Goal: Obtain resource: Obtain resource

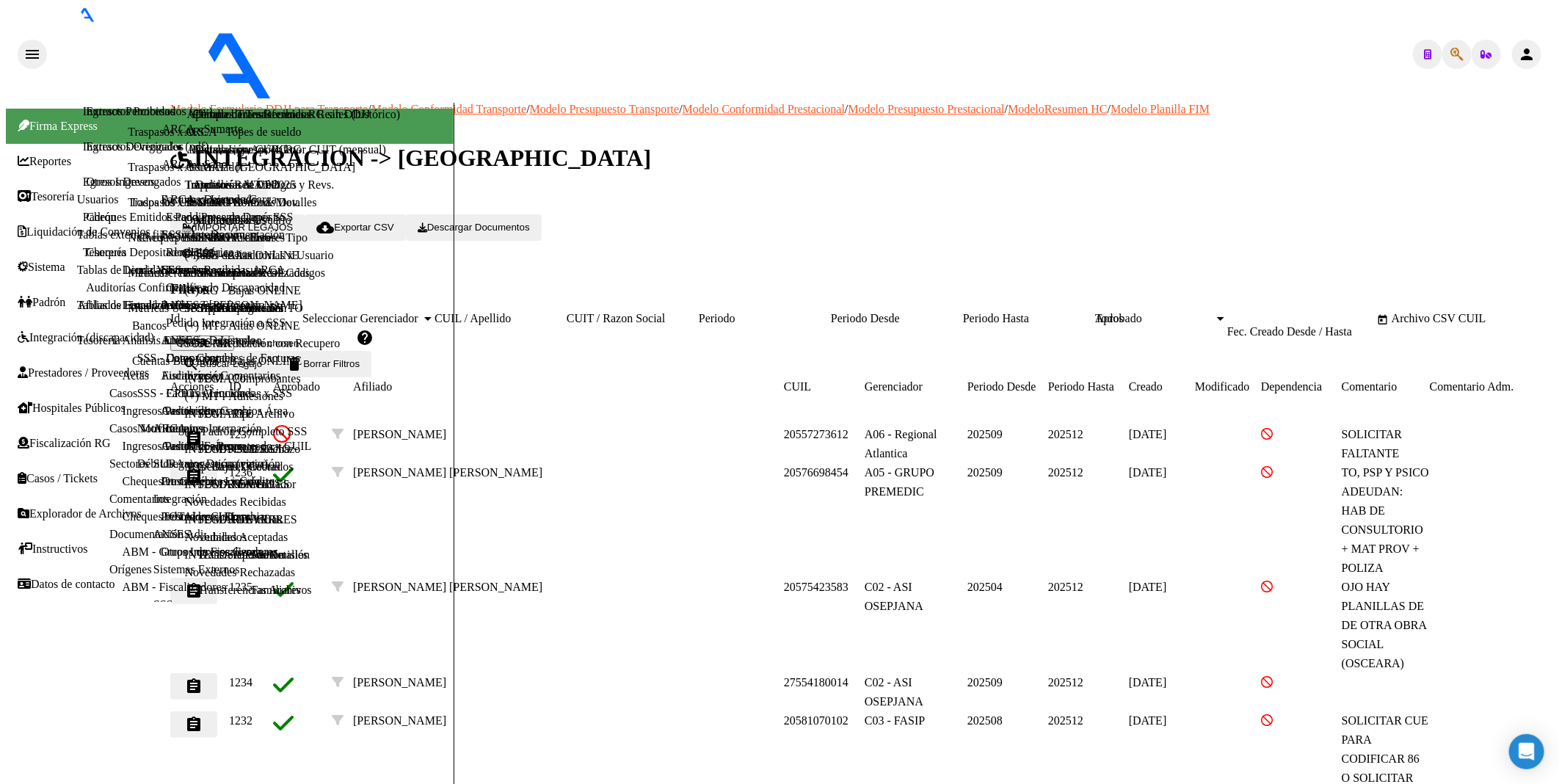
click at [48, 331] on span "Integración (discapacidad)" at bounding box center [85, 338] width 136 height 14
click at [166, 399] on link "Facturas Liquidadas x SSS" at bounding box center [229, 393] width 126 height 13
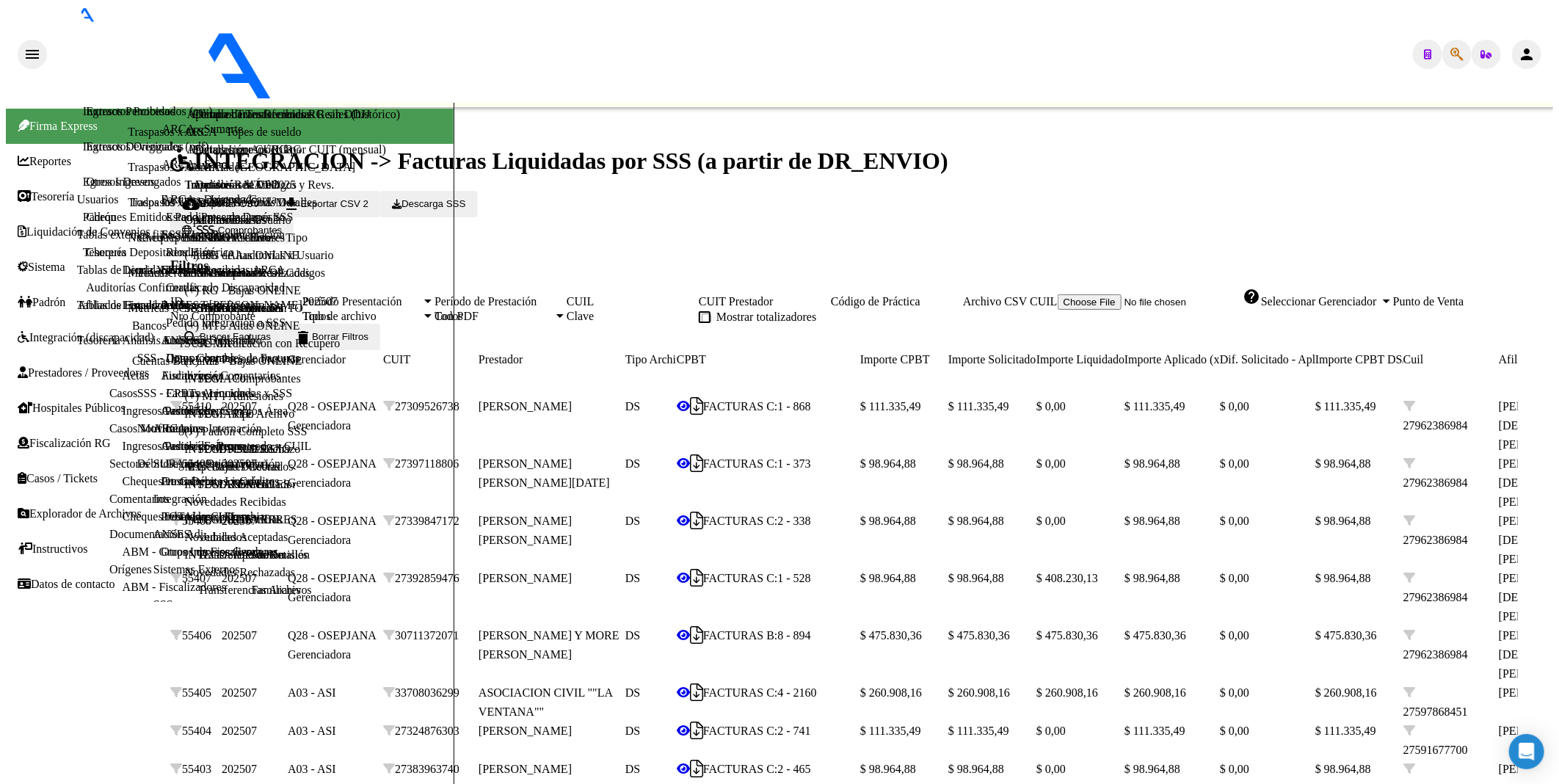
click at [111, 450] on link "Fiscalización RG" at bounding box center [64, 443] width 93 height 14
click at [421, 295] on div "202507" at bounding box center [361, 301] width 119 height 14
click at [271, 331] on span "search Buscar Facturas" at bounding box center [227, 337] width 89 height 11
click at [466, 198] on span "Descarga SSS" at bounding box center [428, 203] width 74 height 11
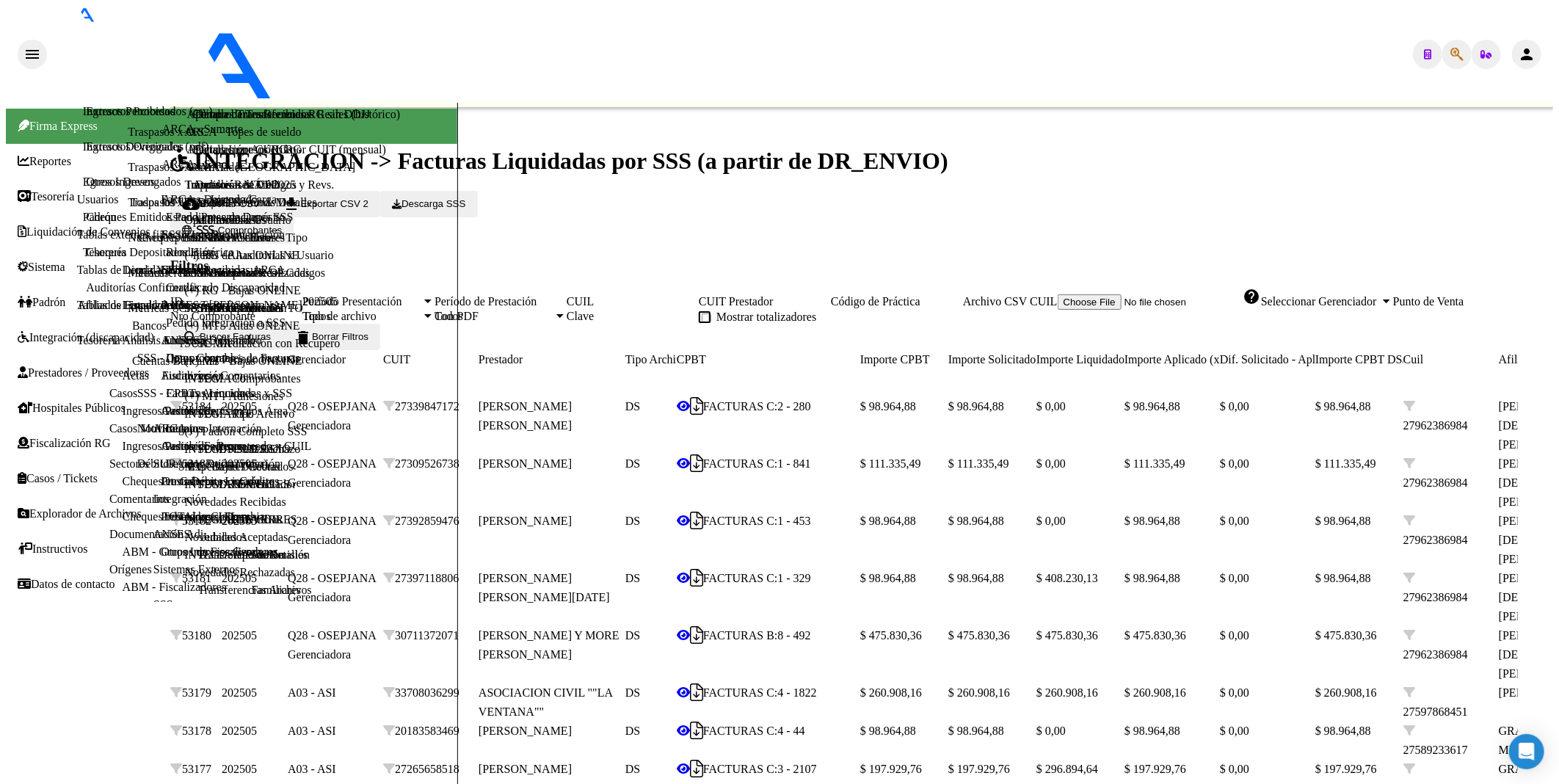
scroll to position [98, 0]
click at [72, 436] on span "Fiscalización RG" at bounding box center [64, 443] width 93 height 14
click at [72, 331] on span "Integración (discapacidad)" at bounding box center [85, 338] width 136 height 14
click at [166, 223] on link "Estado Presentaciones SSS" at bounding box center [230, 217] width 127 height 13
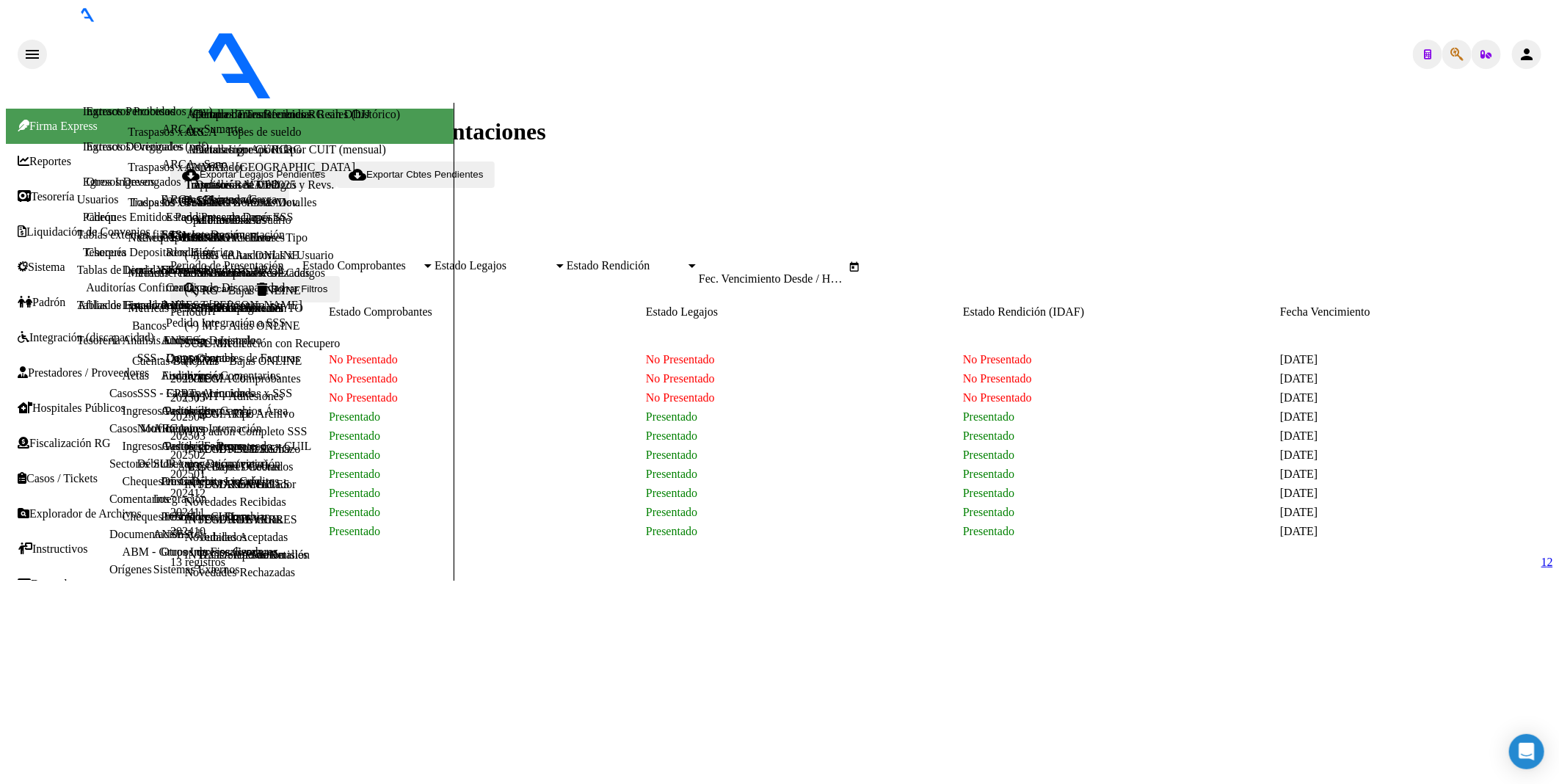
click at [166, 399] on link "Facturas Liquidadas x SSS" at bounding box center [229, 393] width 126 height 13
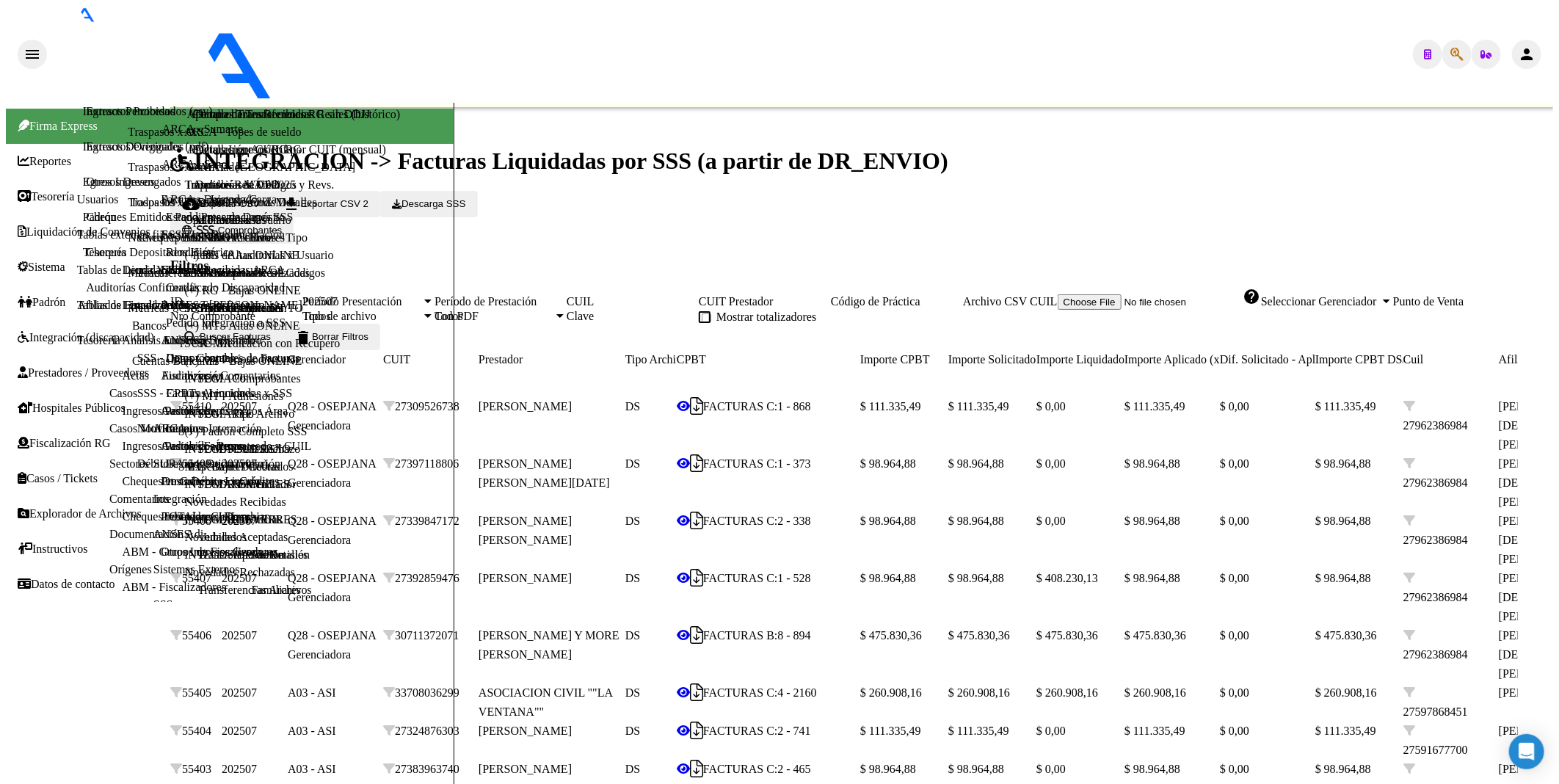
click at [282, 225] on span "Comprobantes" at bounding box center [250, 230] width 64 height 11
